Goal: Information Seeking & Learning: Learn about a topic

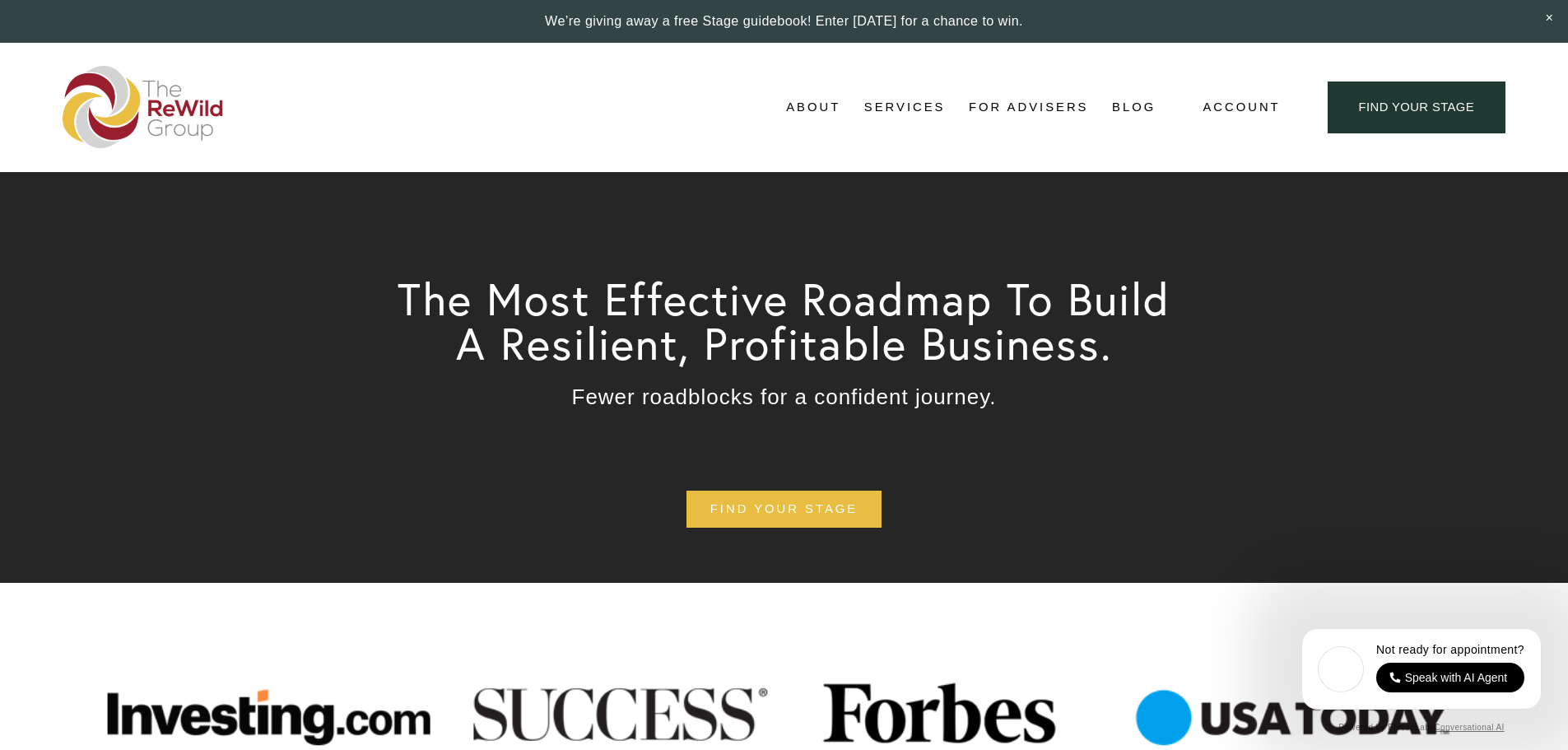
click at [0, 0] on link "Adviser Network" at bounding box center [0, 0] width 0 height 0
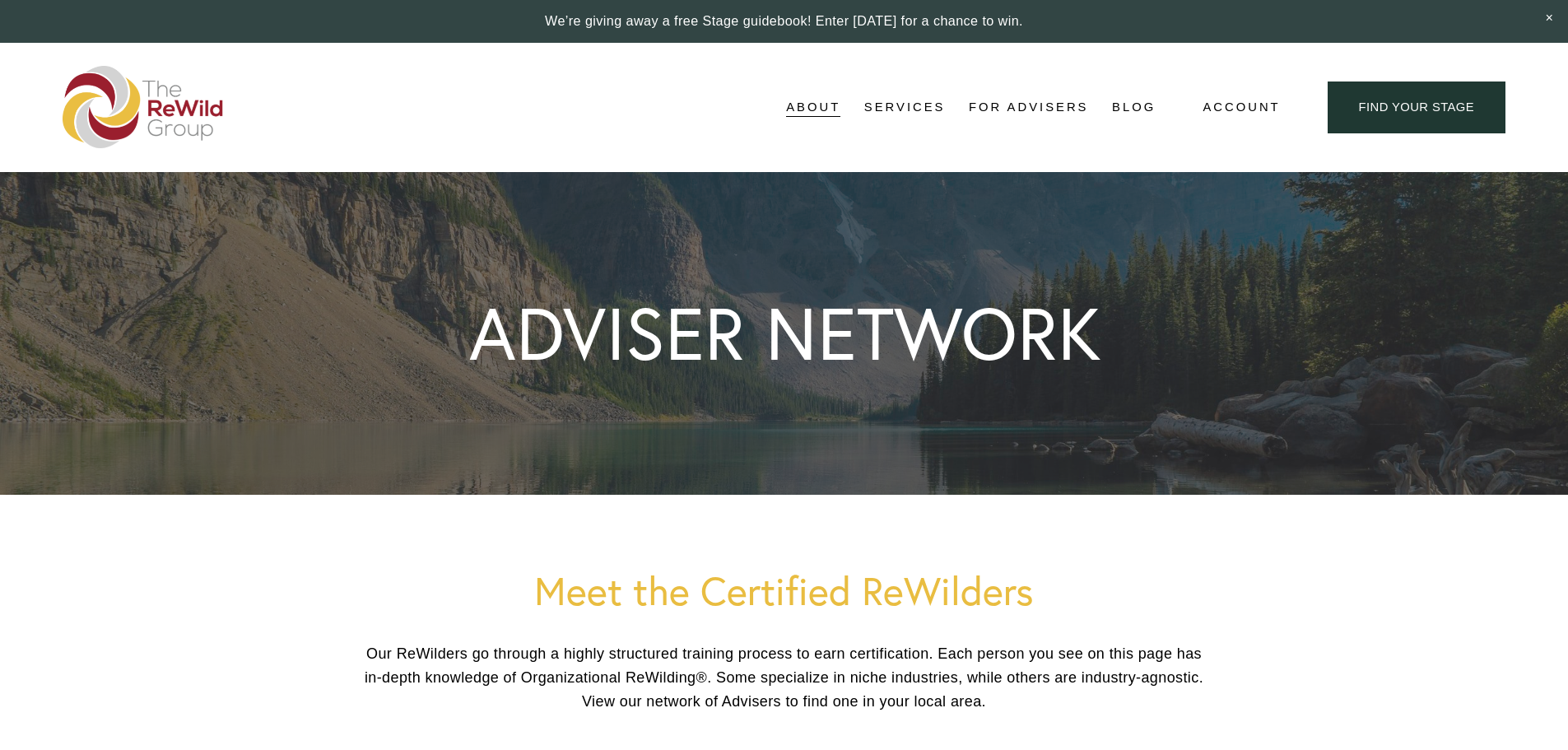
click at [0, 0] on span "For Businesses" at bounding box center [0, 0] width 0 height 0
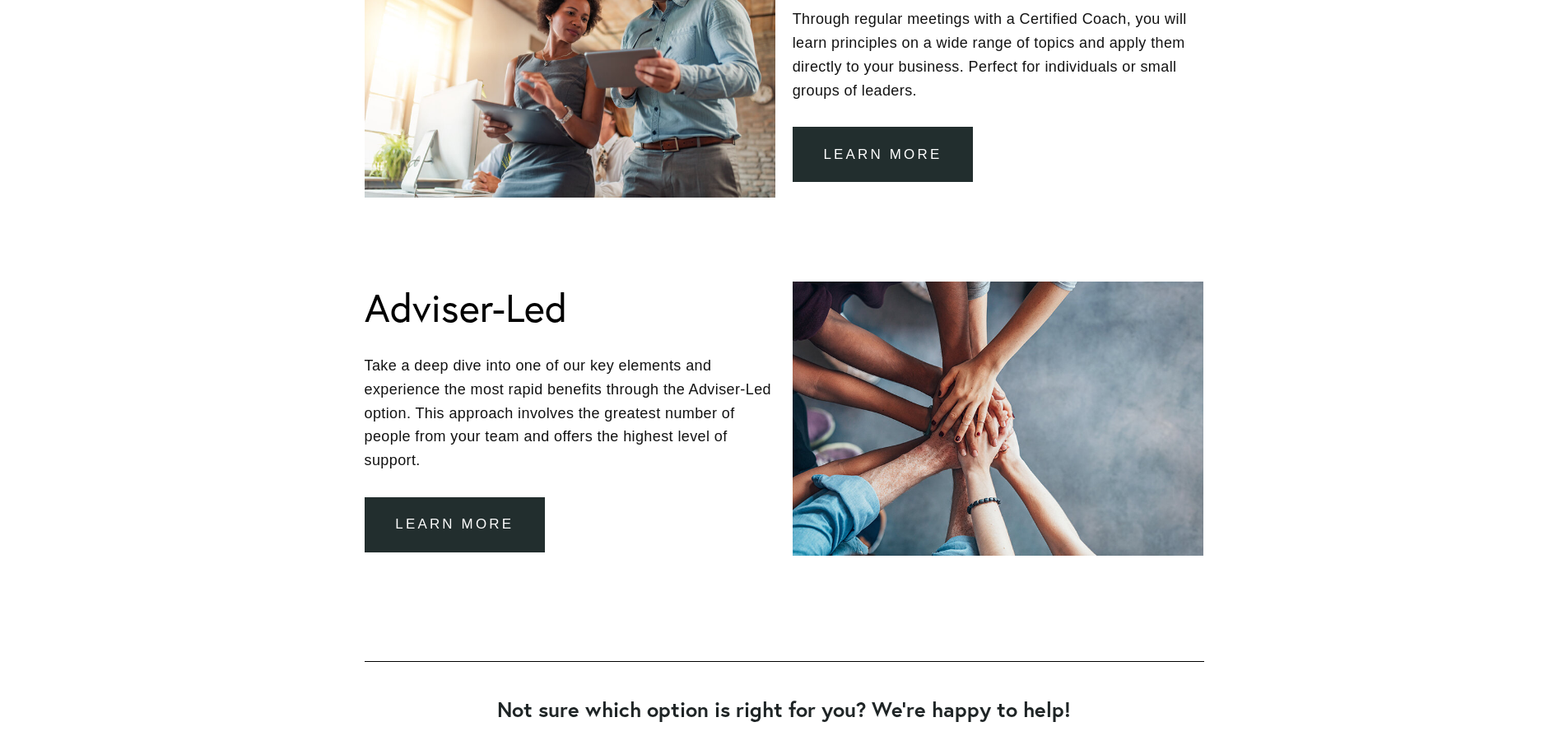
scroll to position [1482, 0]
click at [487, 511] on link "learn more" at bounding box center [455, 524] width 181 height 56
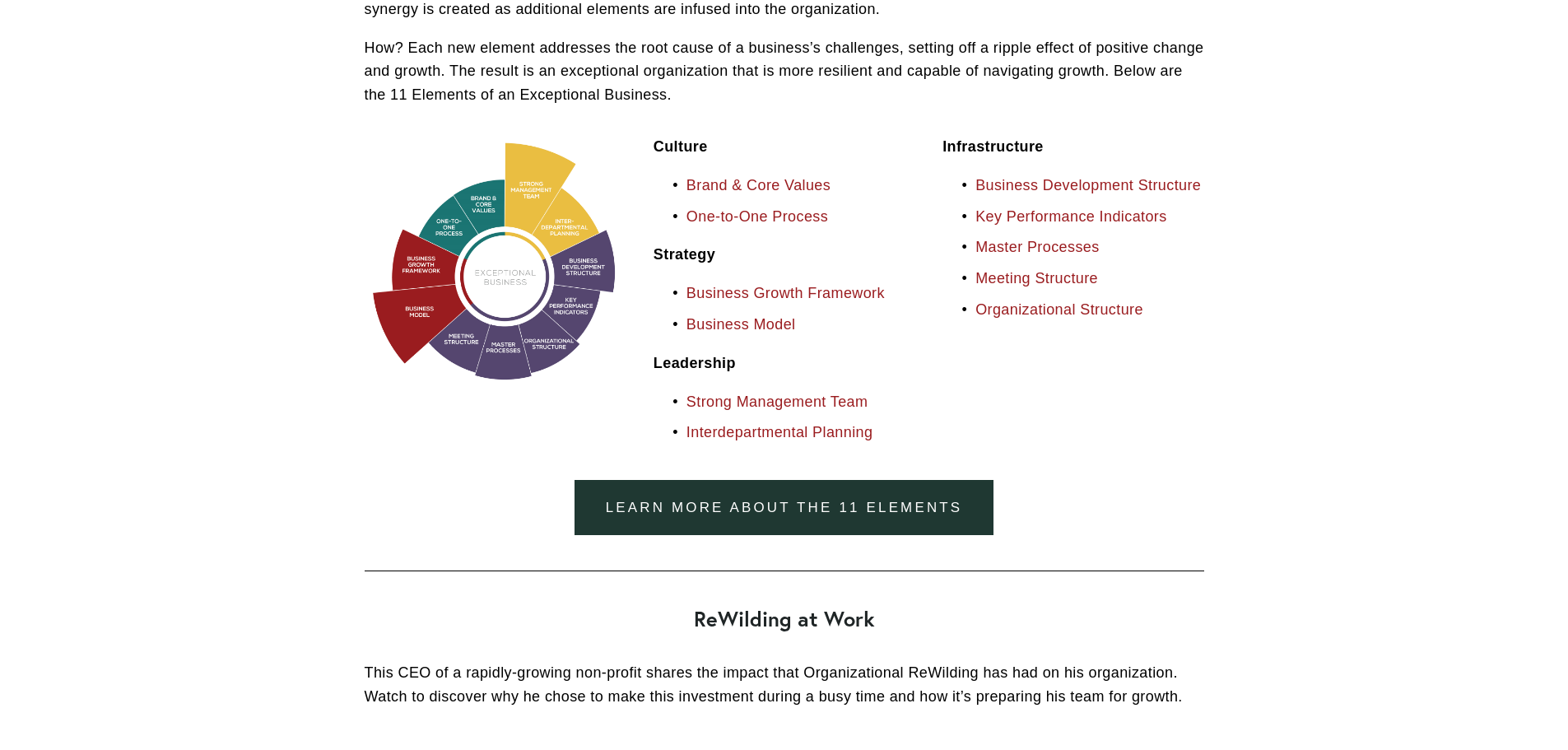
scroll to position [2141, 0]
click at [856, 298] on link "Business Growth Framework" at bounding box center [785, 293] width 198 height 17
click at [724, 327] on link "Business Model" at bounding box center [741, 324] width 109 height 17
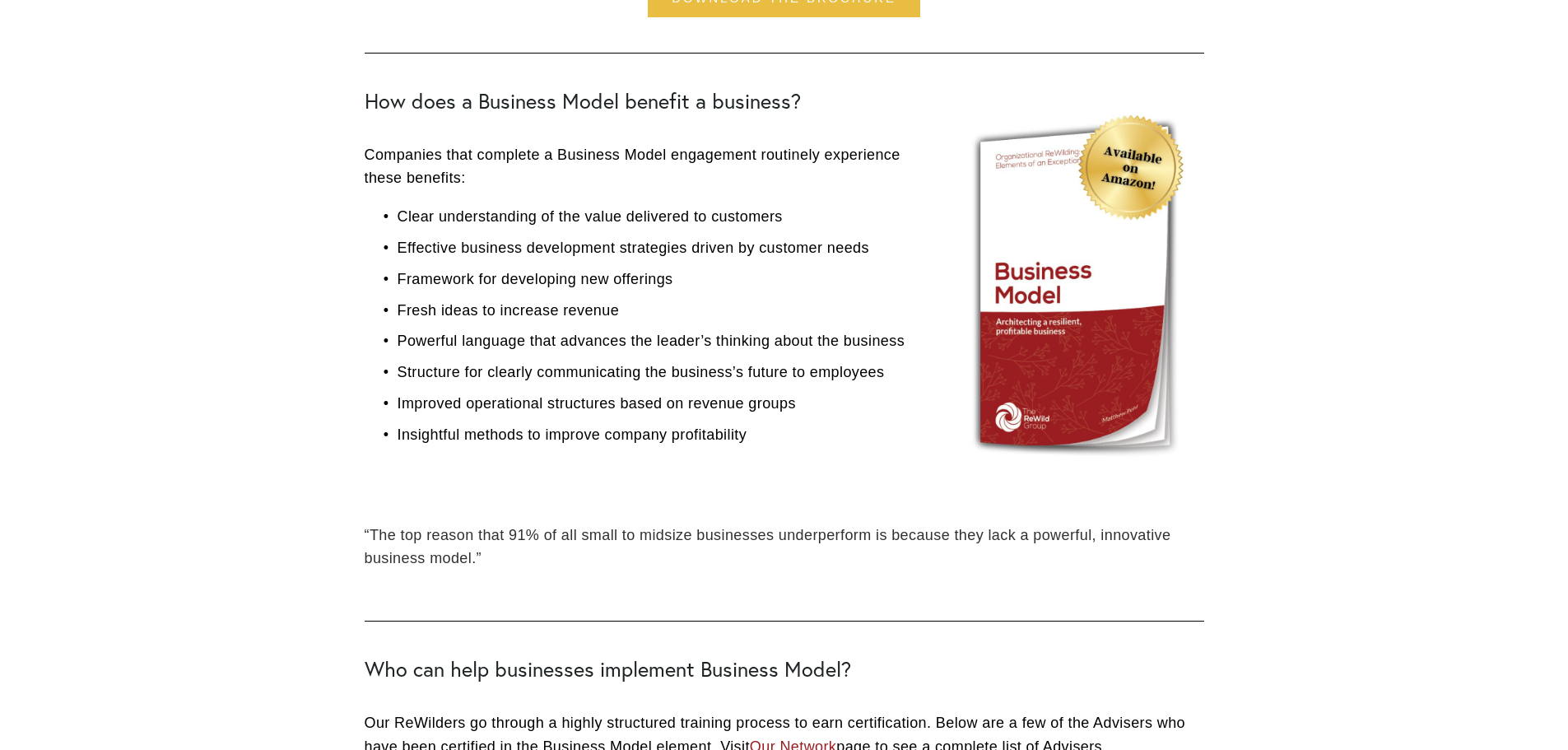
scroll to position [988, 0]
